Goal: Task Accomplishment & Management: Manage account settings

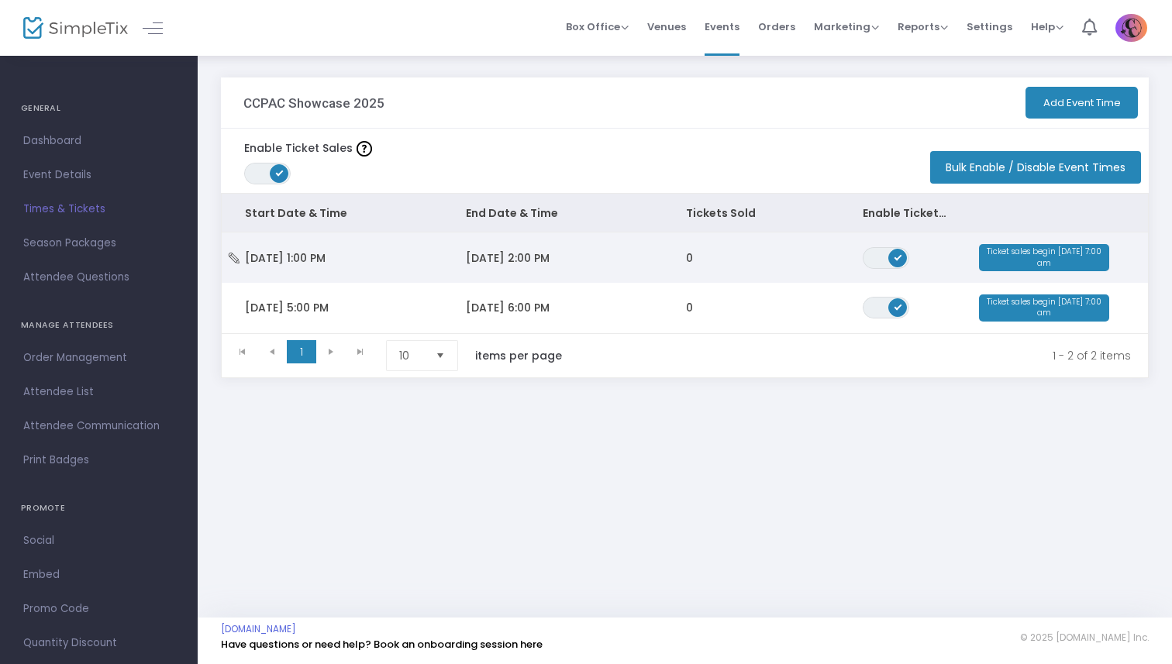
click at [444, 250] on td "11/29/2025 2:00 PM" at bounding box center [553, 258] width 221 height 50
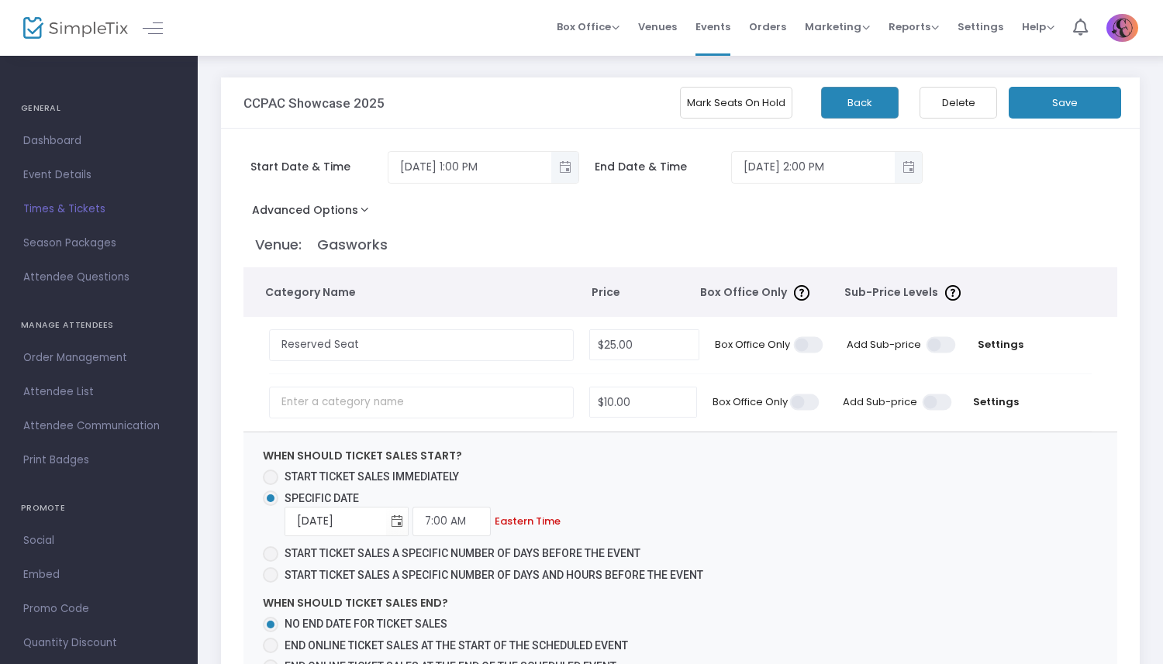
click at [863, 98] on button "Back" at bounding box center [860, 103] width 78 height 32
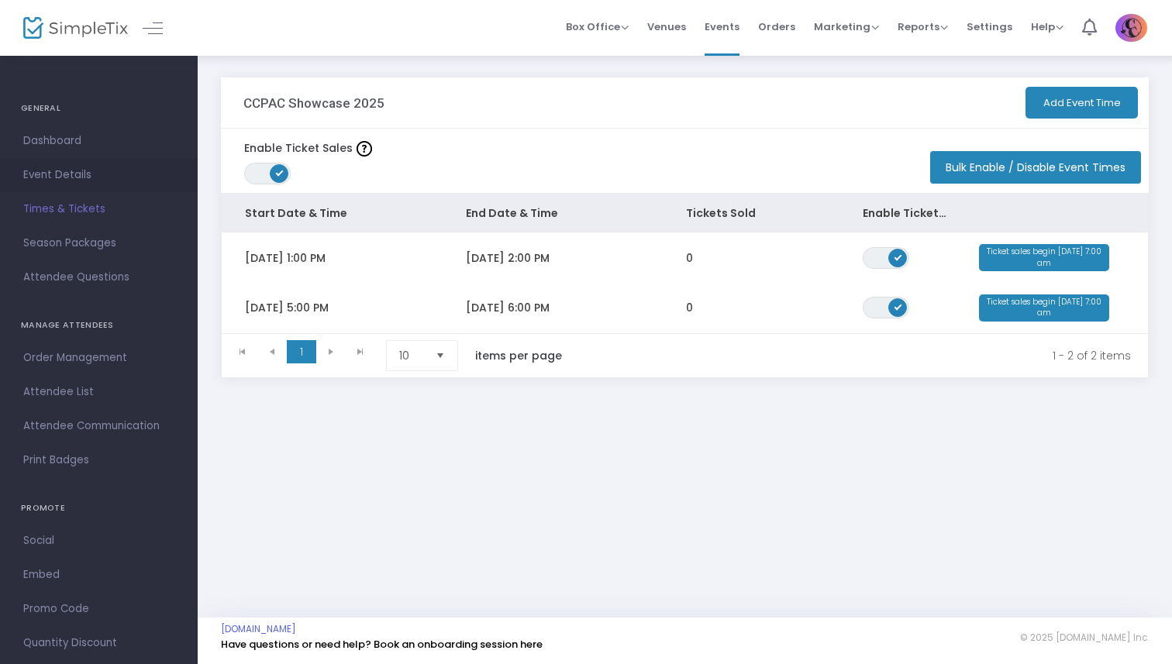
click at [67, 169] on span "Event Details" at bounding box center [98, 175] width 151 height 20
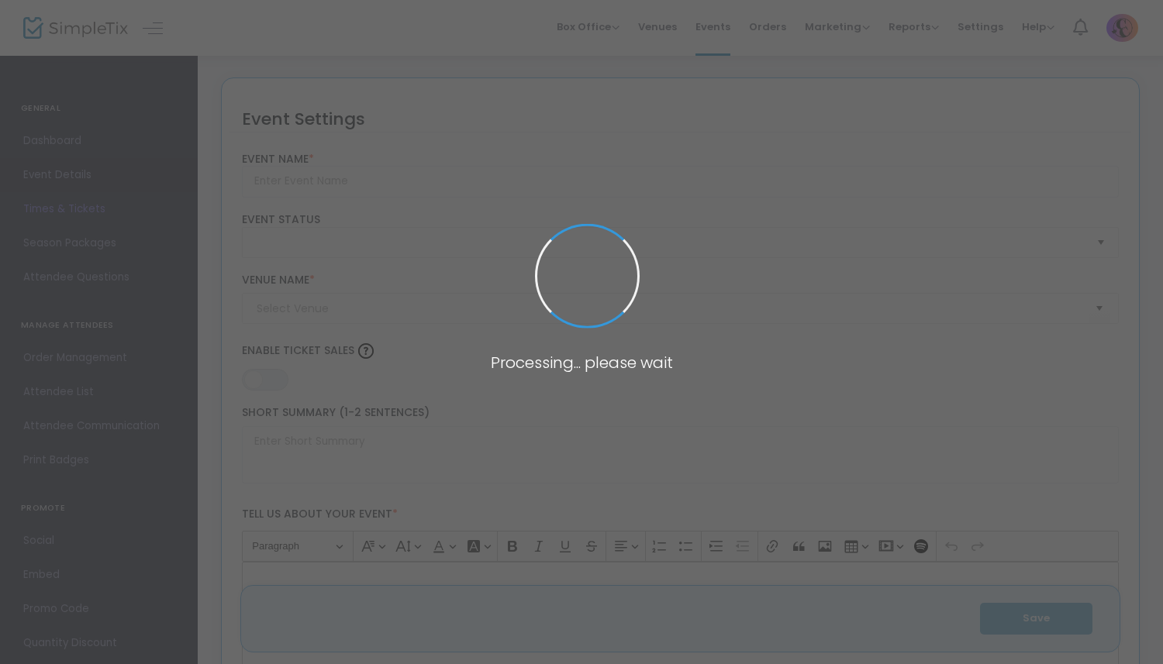
type input "CCPAC Showcase 2025"
type textarea "Get your tickets to Curtain Call Performing Arts Company's Showcase consisting …"
type input "Buy Tickets"
click at [67, 169] on span at bounding box center [581, 332] width 1163 height 664
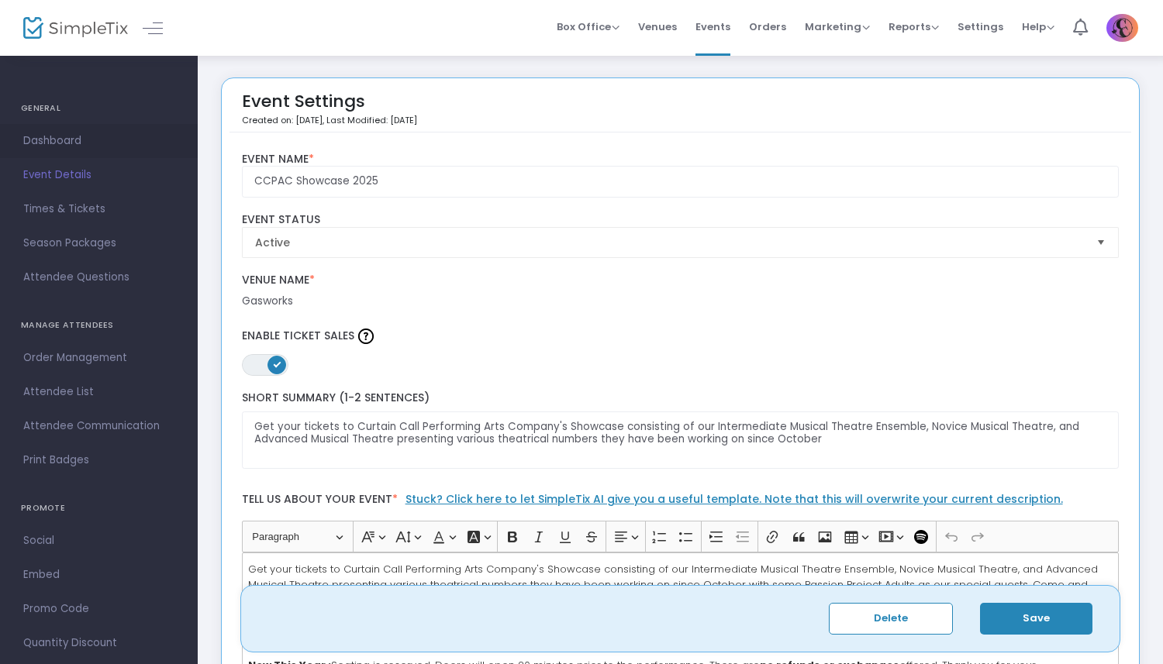
click at [61, 138] on span "Dashboard" at bounding box center [98, 141] width 151 height 20
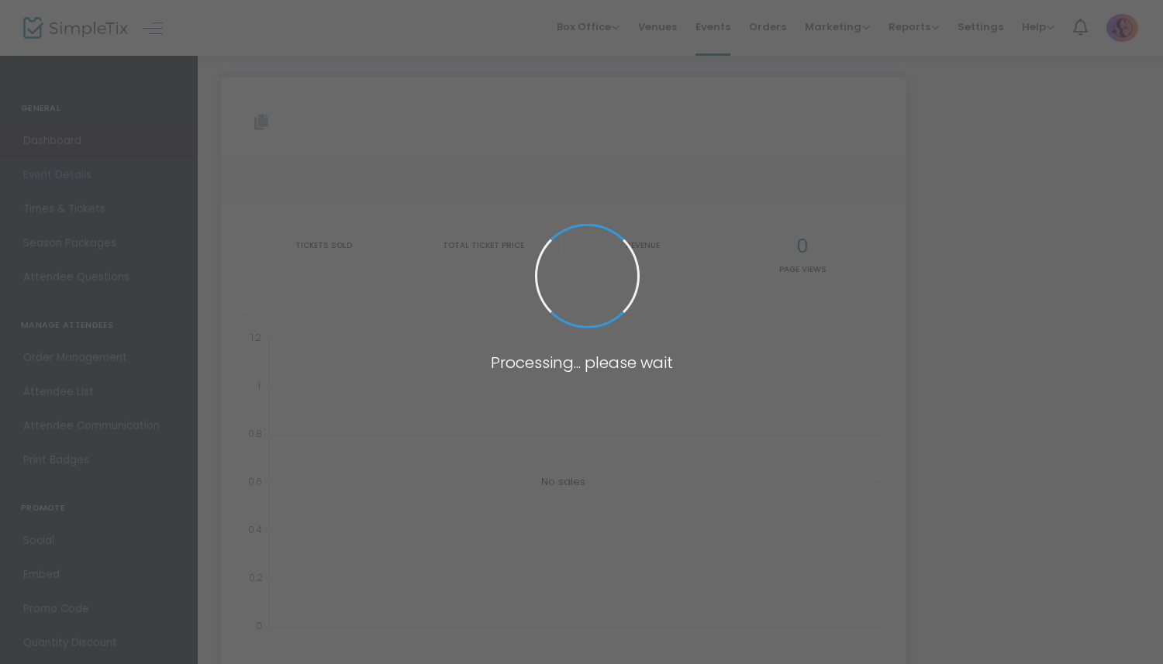
type input "https://www.simpletix.com/e/ccpac-showcase-2025-tickets-237140"
